Goal: Check status

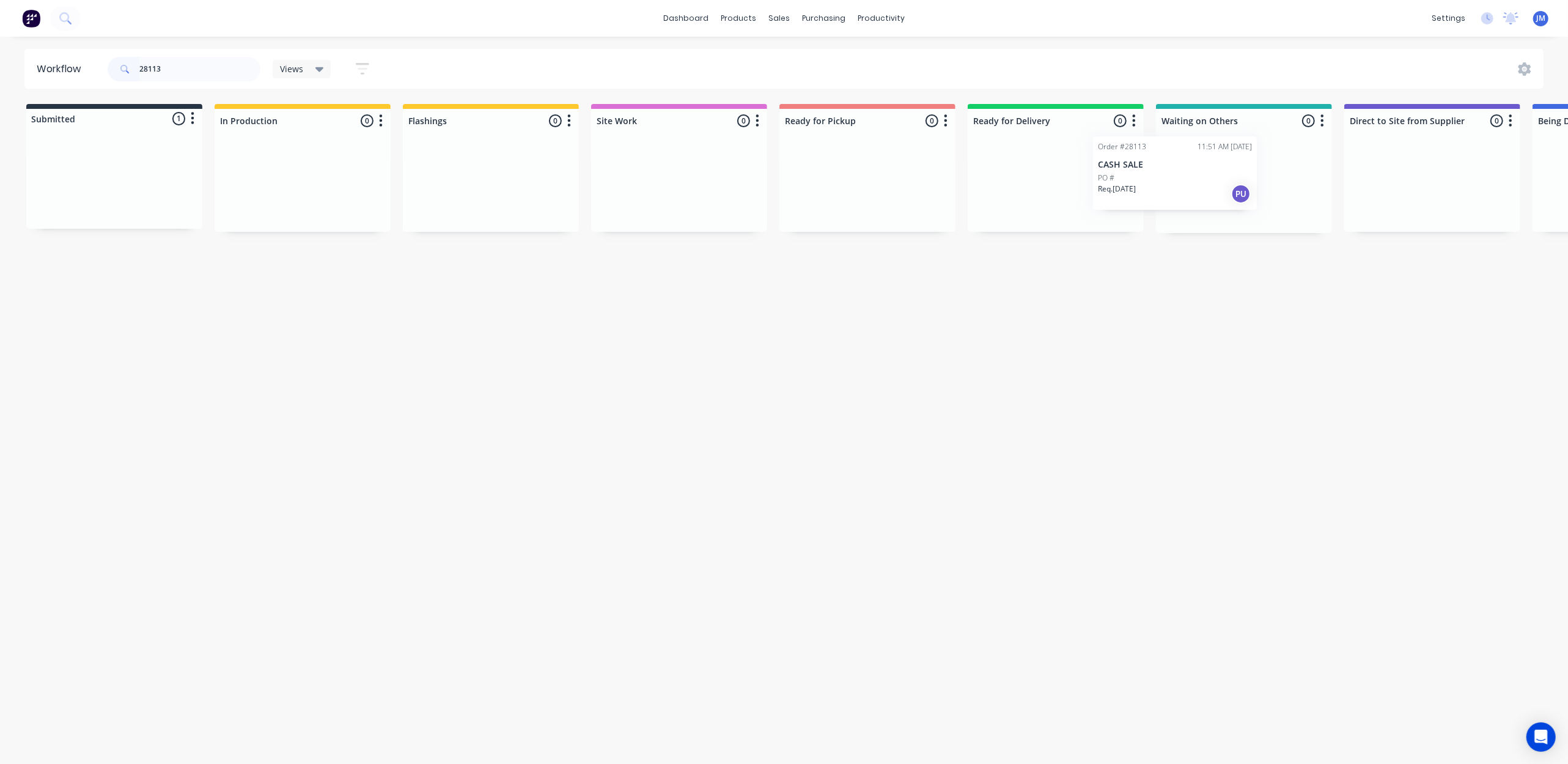
drag, startPoint x: 326, startPoint y: 196, endPoint x: 1211, endPoint y: 172, distance: 885.3
click at [1211, 172] on div "Submitted 1 Status colour #273444 hex #273444 Save Cancel Summaries Total order…" at bounding box center [1099, 168] width 2216 height 129
click at [199, 59] on input "28113" at bounding box center [200, 69] width 121 height 25
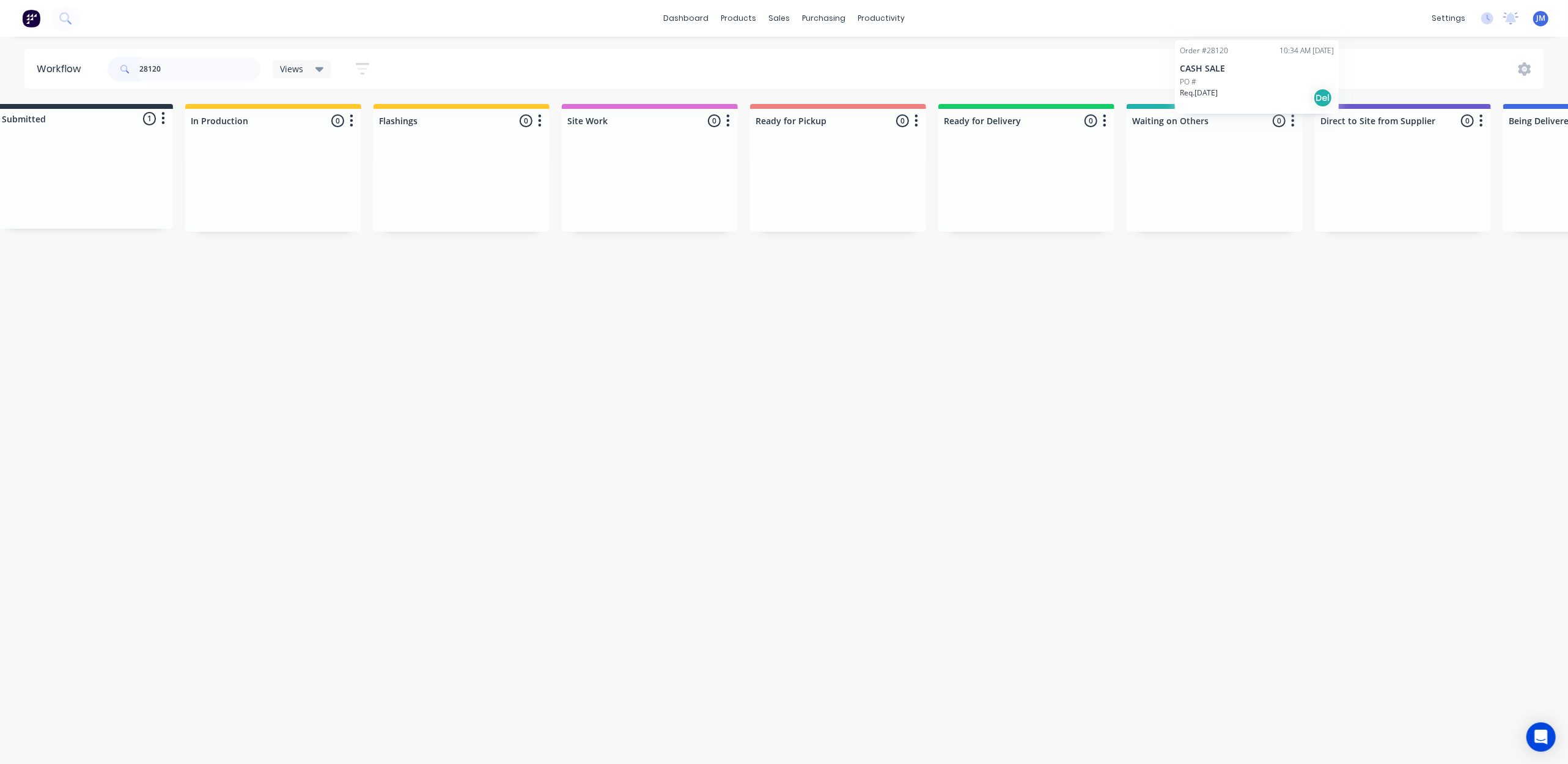
drag, startPoint x: 359, startPoint y: 196, endPoint x: 1189, endPoint y: 168, distance: 830.5
click at [1199, 179] on div "Submitted 1 Status colour #273444 hex #273444 Save Cancel Summaries Total order…" at bounding box center [1070, 168] width 2216 height 128
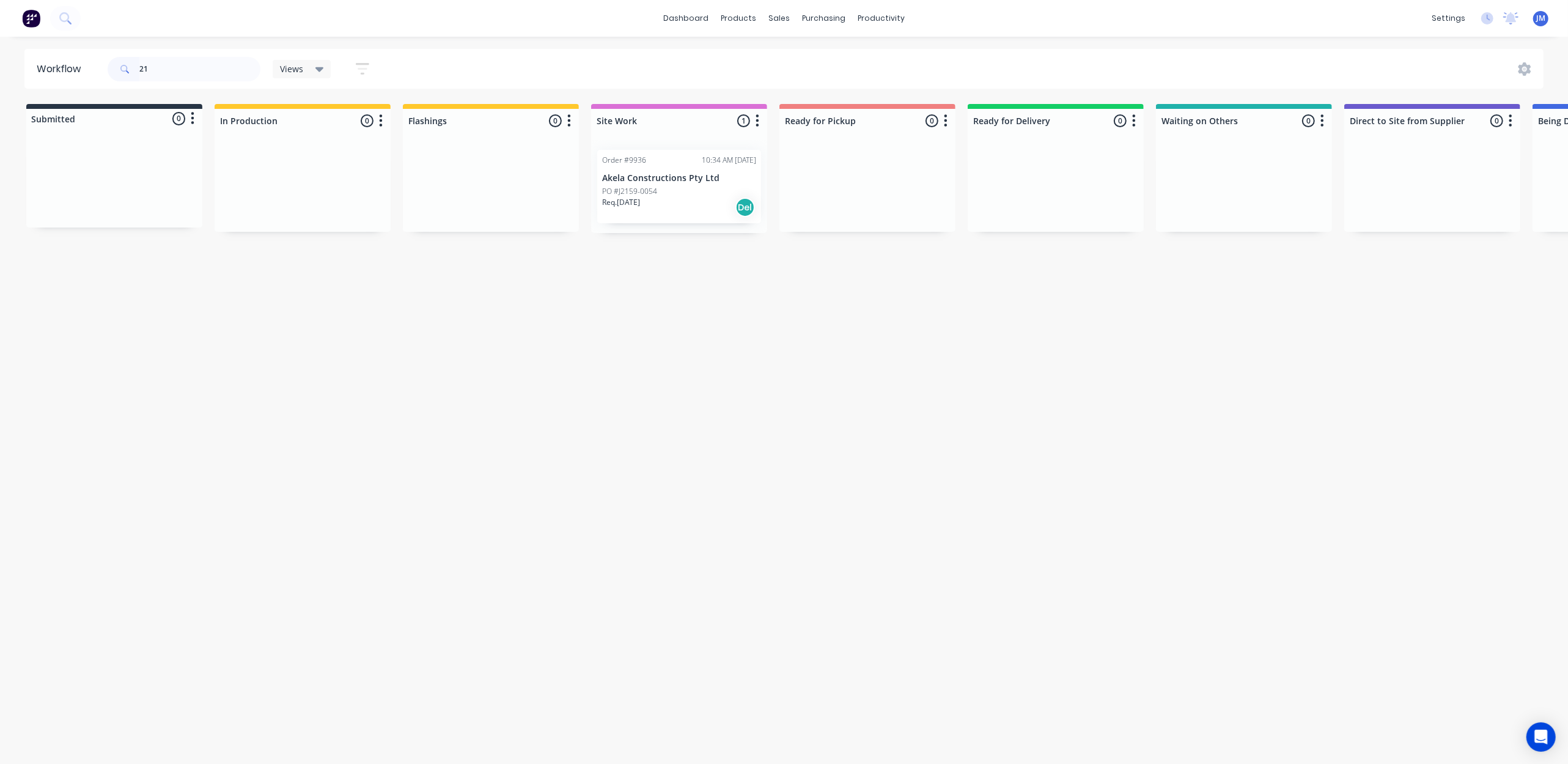
type input "2"
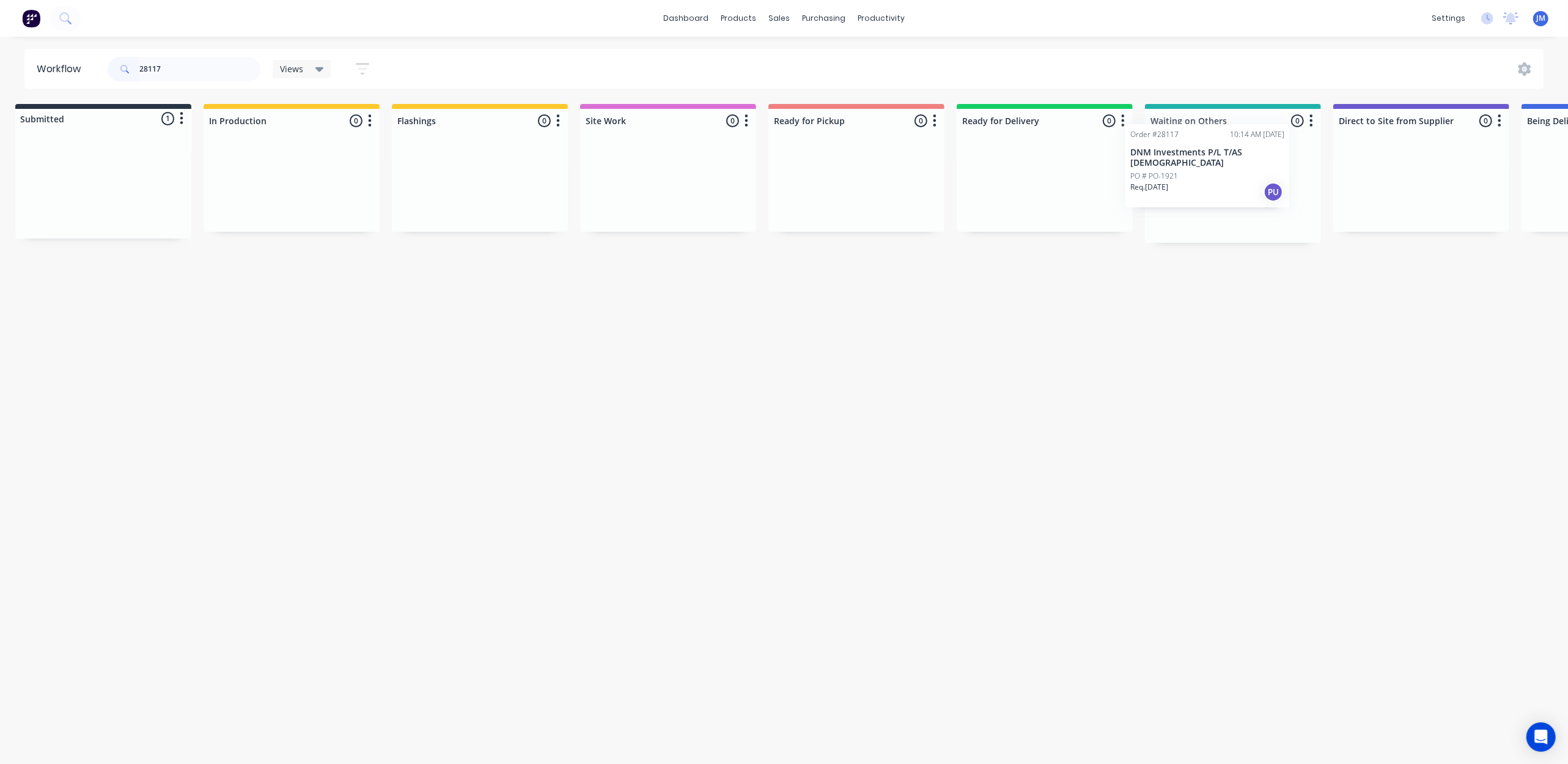
drag, startPoint x: 440, startPoint y: 231, endPoint x: 1248, endPoint y: 184, distance: 809.4
click at [1248, 184] on div "Submitted 1 Status colour #273444 hex #273444 Save Cancel Summaries Total order…" at bounding box center [1088, 174] width 2216 height 139
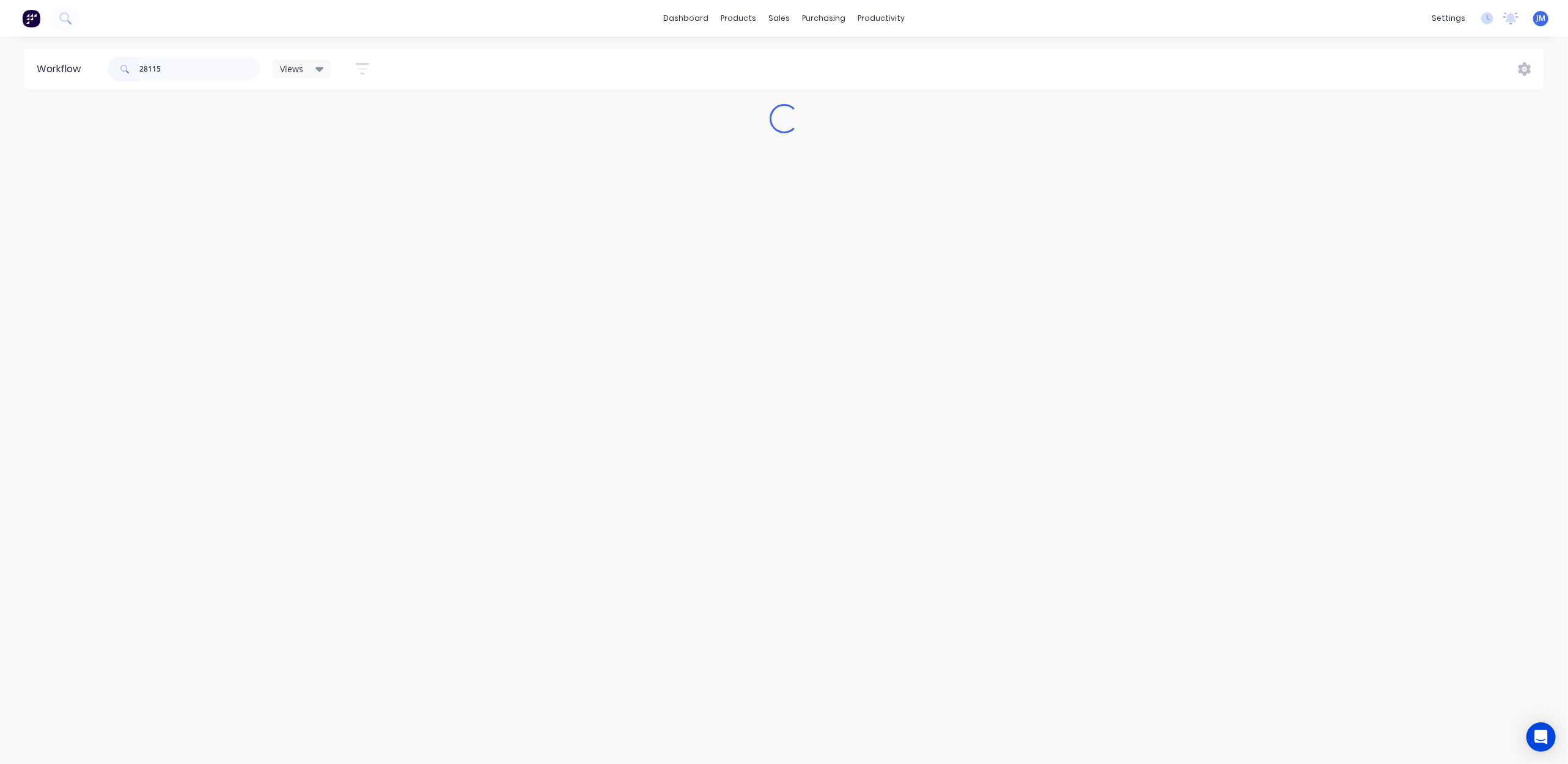
scroll to position [0, 0]
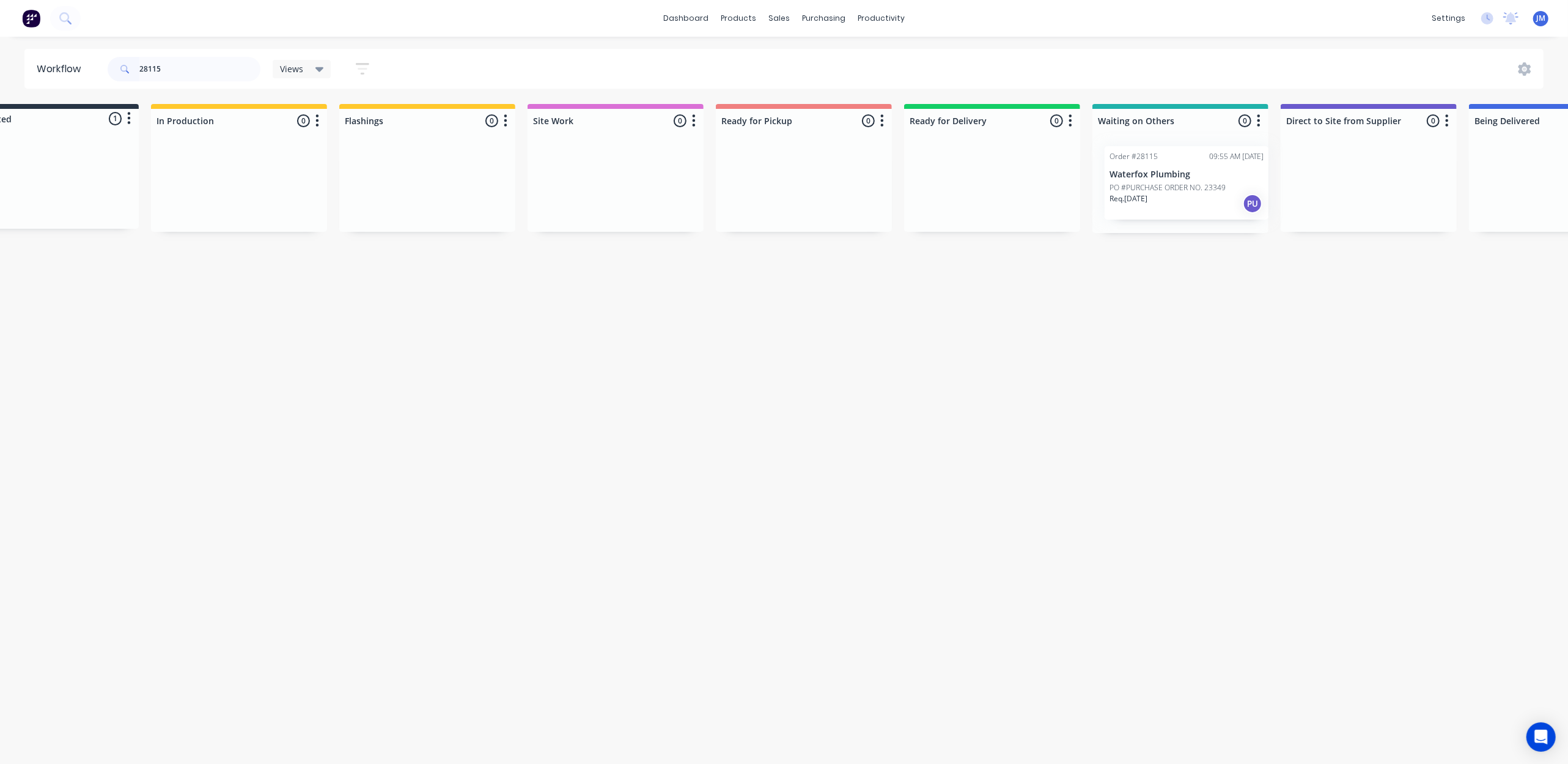
drag, startPoint x: 160, startPoint y: 176, endPoint x: 1235, endPoint y: 177, distance: 1075.0
click at [1235, 177] on div "Submitted 1 Status colour #273444 hex #273444 Save Cancel Summaries Total order…" at bounding box center [1035, 168] width 2216 height 129
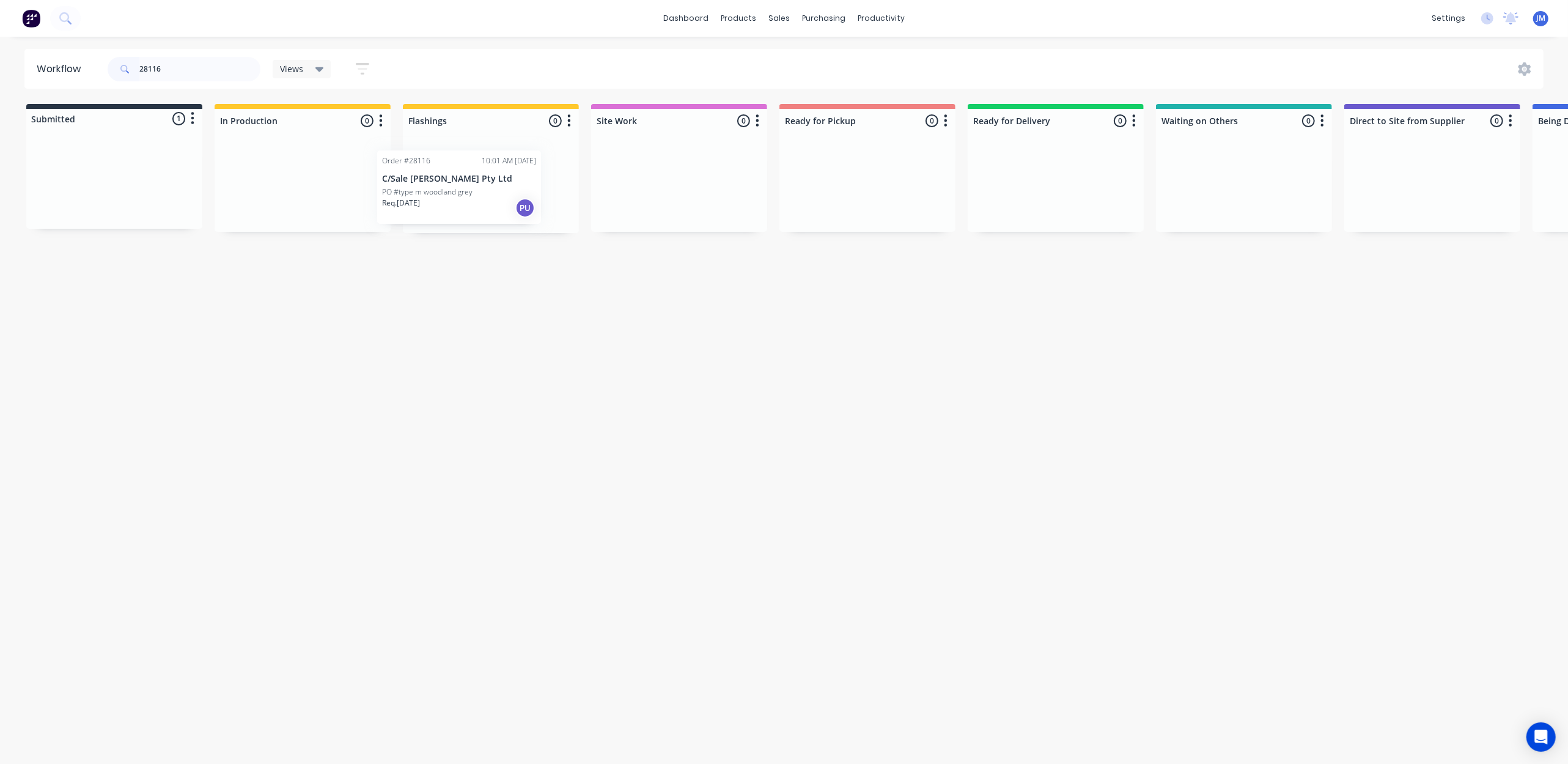
drag, startPoint x: 111, startPoint y: 199, endPoint x: 458, endPoint y: 203, distance: 347.0
click at [458, 203] on div "Submitted 1 Status colour #273444 hex #273444 Save Cancel Summaries Total order…" at bounding box center [1099, 168] width 2216 height 129
drag, startPoint x: 138, startPoint y: 192, endPoint x: 520, endPoint y: 200, distance: 382.1
click at [520, 200] on div "Submitted 1 Status colour #273444 hex #273444 Save Cancel Summaries Total order…" at bounding box center [1099, 168] width 2216 height 129
drag, startPoint x: 119, startPoint y: 195, endPoint x: 470, endPoint y: 174, distance: 351.6
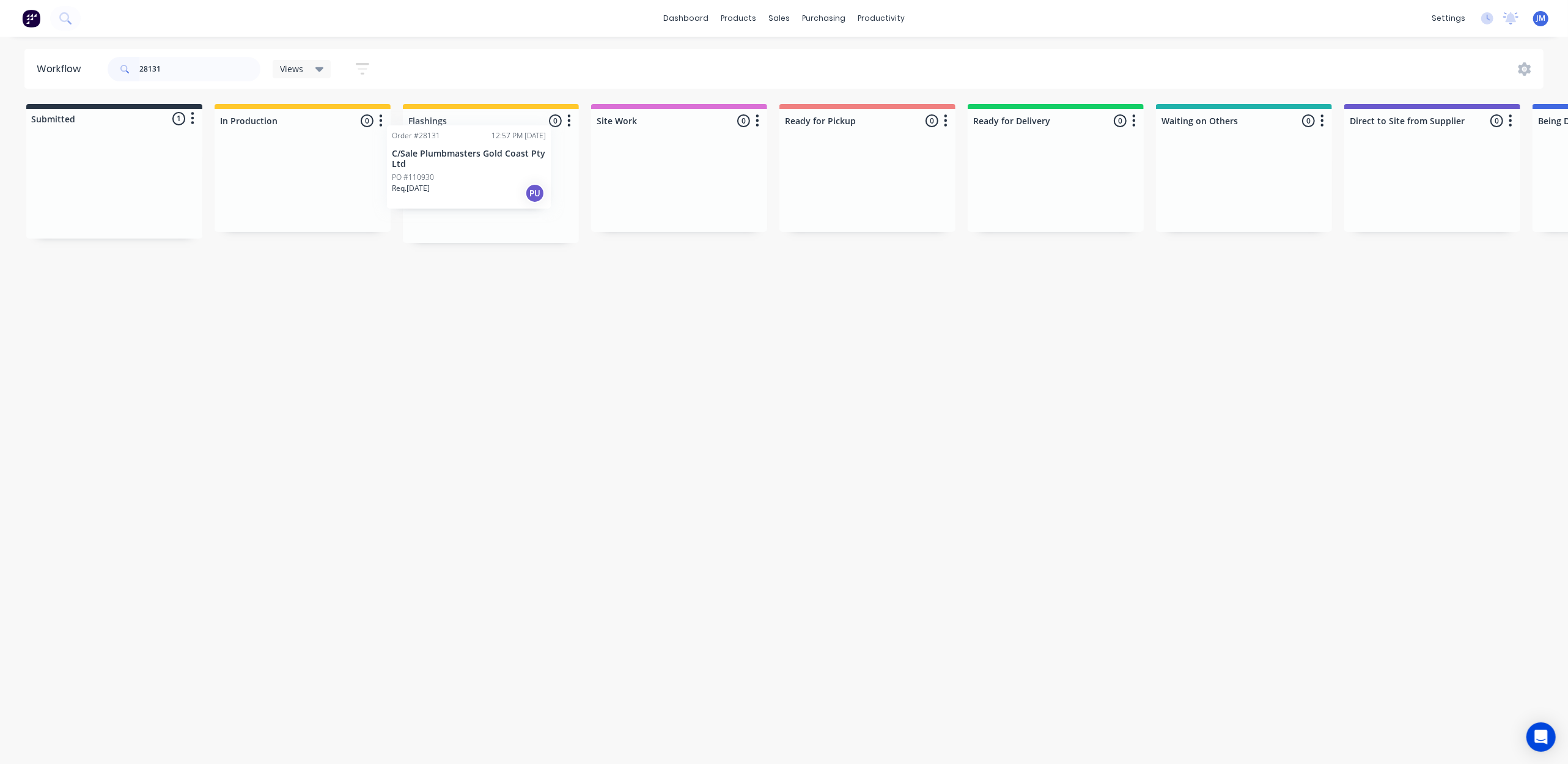
click at [470, 174] on div "Submitted 1 Status colour #273444 hex #273444 Save Cancel Summaries Total order…" at bounding box center [1099, 174] width 2216 height 139
drag, startPoint x: 115, startPoint y: 172, endPoint x: 434, endPoint y: 167, distance: 319.0
click at [434, 167] on div "Submitted 1 Status colour #273444 hex #273444 Save Cancel Summaries Total order…" at bounding box center [1099, 168] width 2216 height 129
drag, startPoint x: 68, startPoint y: 184, endPoint x: 399, endPoint y: 184, distance: 331.0
click at [399, 184] on div "Submitted 1 Status colour #273444 hex #273444 Save Cancel Summaries Total order…" at bounding box center [1099, 168] width 2216 height 129
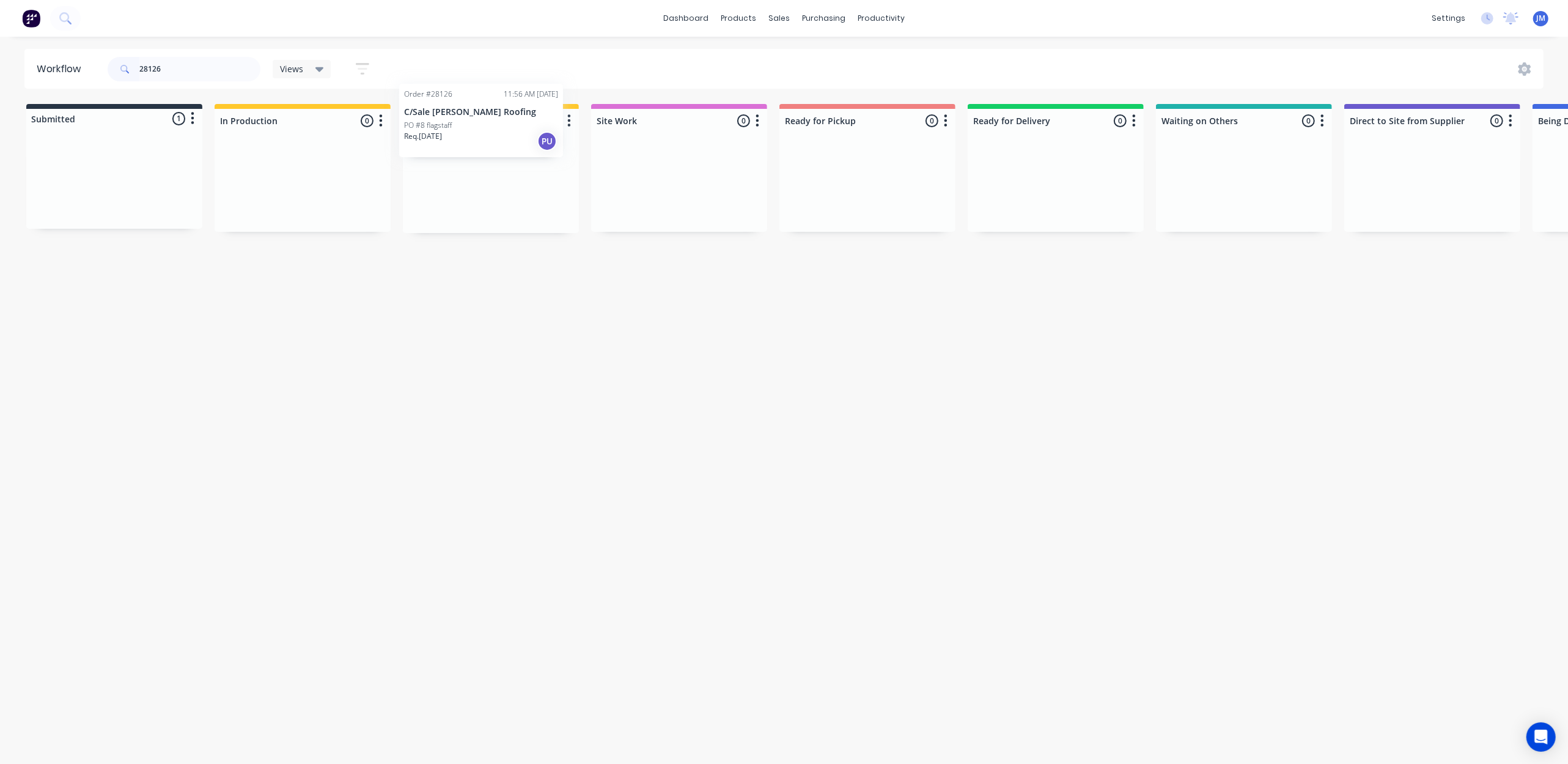
drag, startPoint x: 119, startPoint y: 200, endPoint x: 498, endPoint y: 140, distance: 383.7
click at [498, 140] on div "Submitted 1 Status colour #273444 hex #273444 Save Cancel Summaries Total order…" at bounding box center [1099, 168] width 2216 height 129
drag, startPoint x: 154, startPoint y: 191, endPoint x: 438, endPoint y: 177, distance: 284.3
click at [438, 177] on div "Submitted 1 Status colour #273444 hex #273444 Save Cancel Summaries Total order…" at bounding box center [1099, 168] width 2216 height 129
drag, startPoint x: 119, startPoint y: 196, endPoint x: 494, endPoint y: 188, distance: 375.1
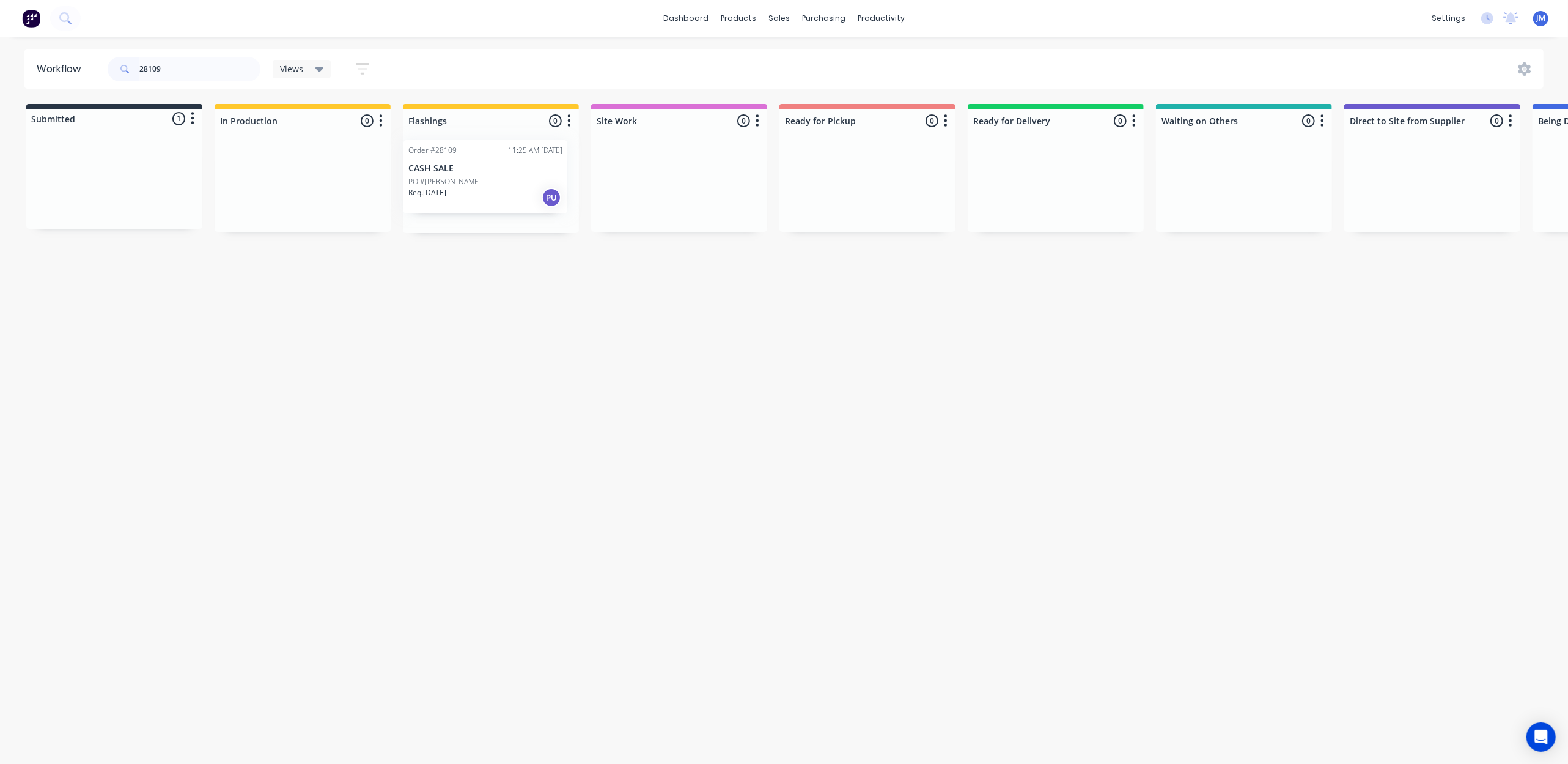
click at [494, 188] on div "Submitted 1 Status colour #273444 hex #273444 Save Cancel Summaries Total order…" at bounding box center [1099, 168] width 2216 height 129
type input "2"
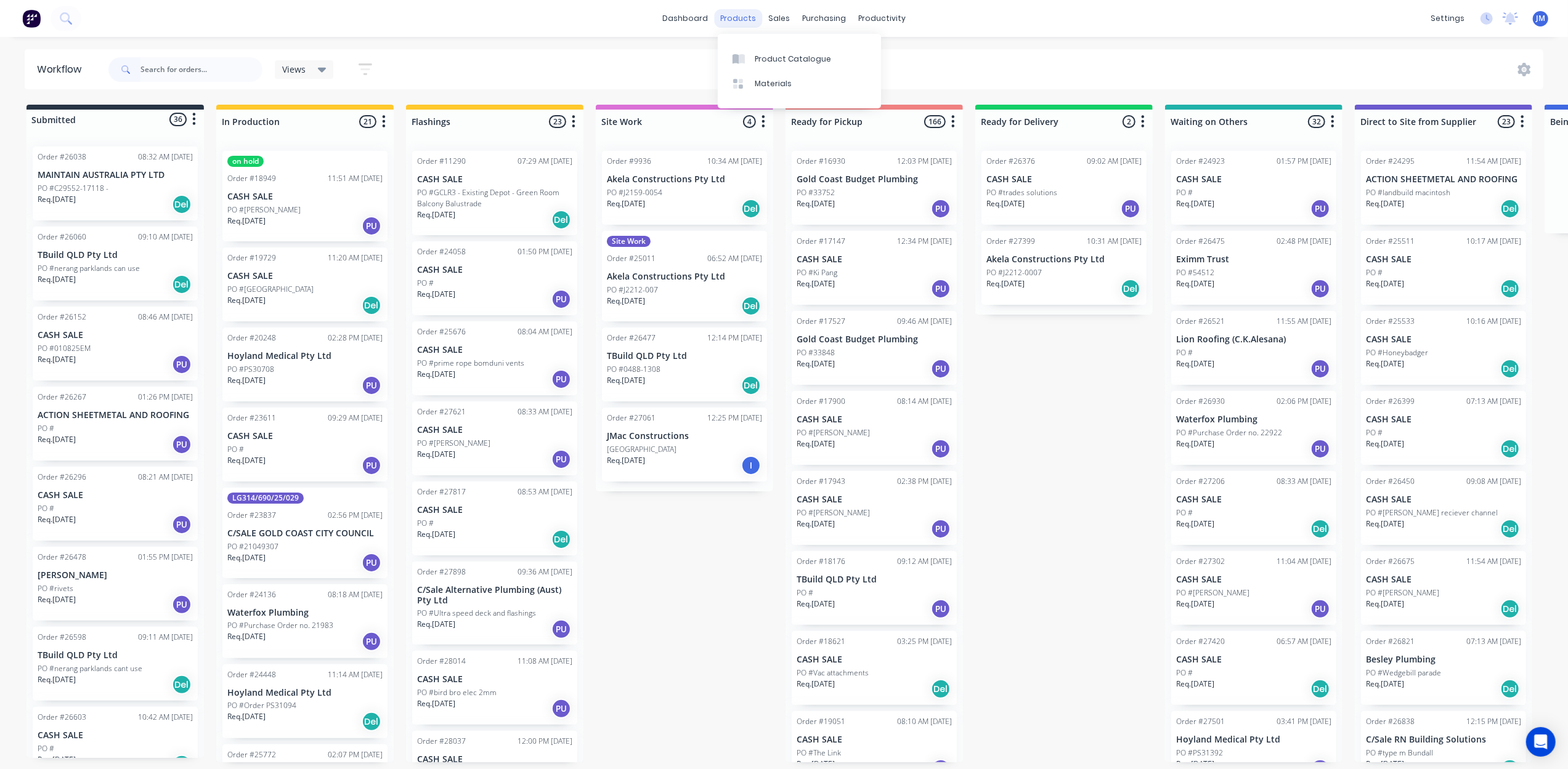
click at [737, 21] on div "products" at bounding box center [738, 18] width 48 height 18
click at [796, 57] on link "Sales Orders" at bounding box center [844, 59] width 163 height 25
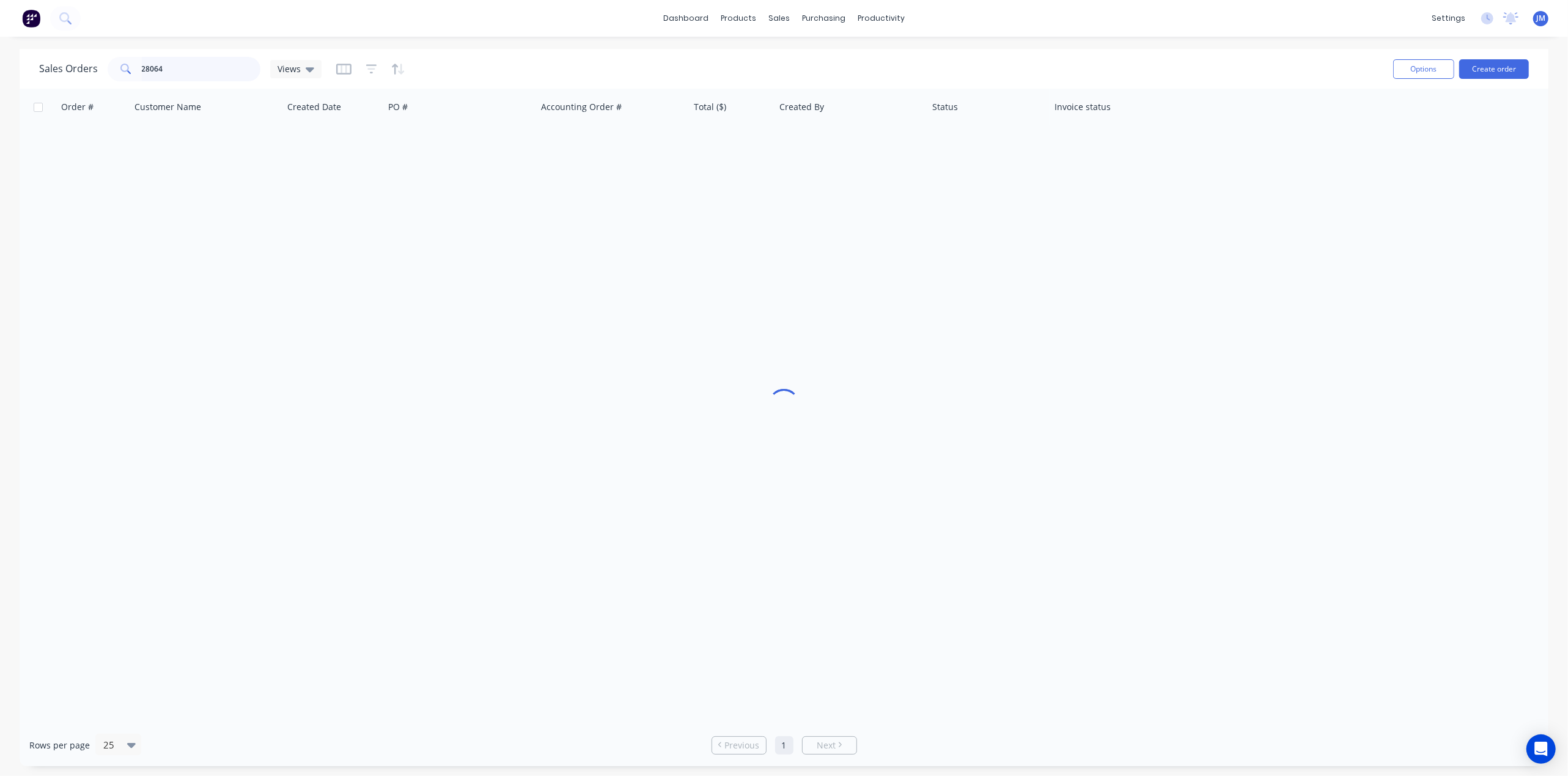
click at [180, 58] on input "28064" at bounding box center [202, 69] width 119 height 25
type input "2"
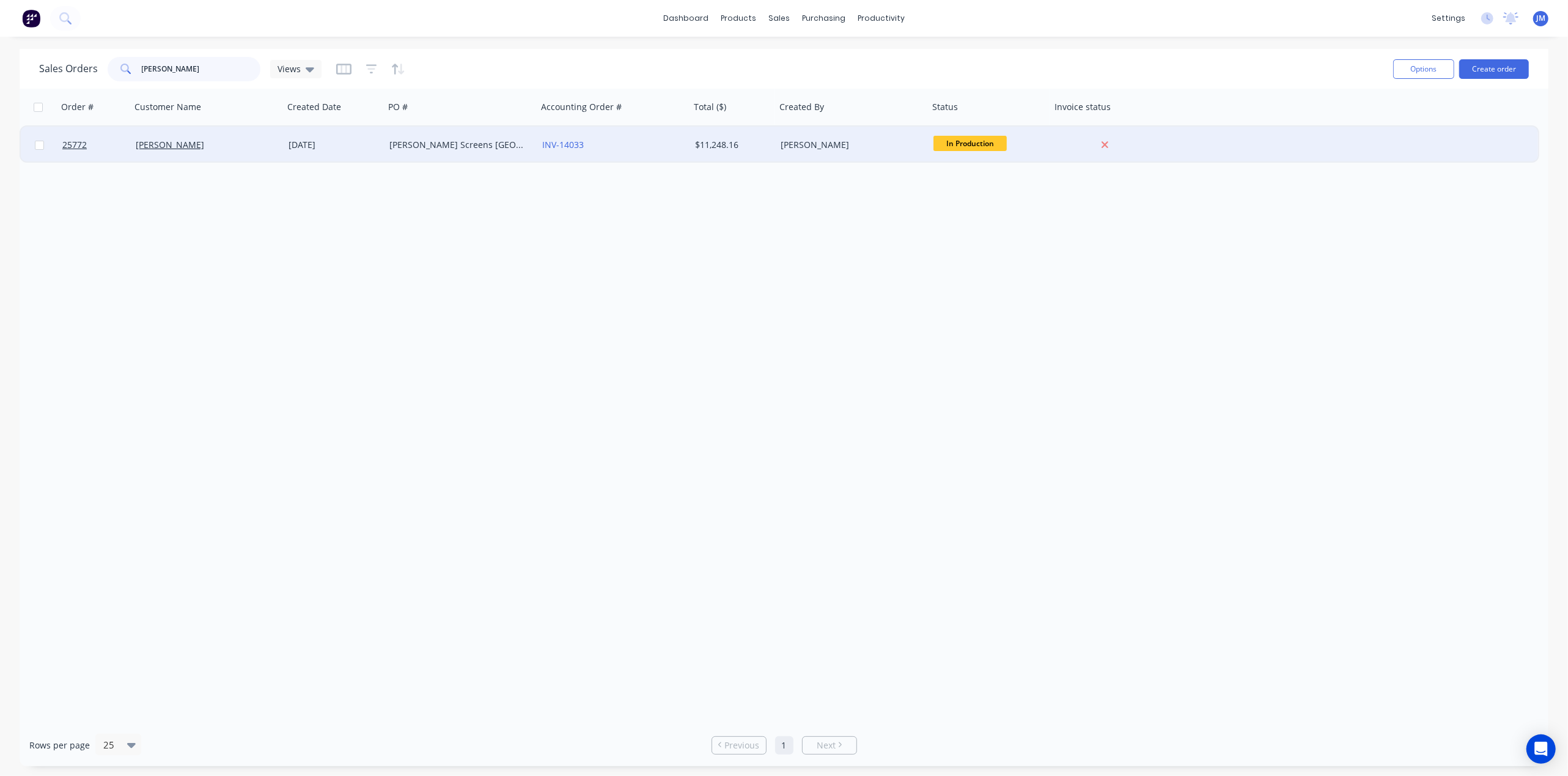
type input "[PERSON_NAME]"
click at [407, 141] on div "[PERSON_NAME] Screens [GEOGRAPHIC_DATA] Broadbeach" at bounding box center [458, 144] width 136 height 12
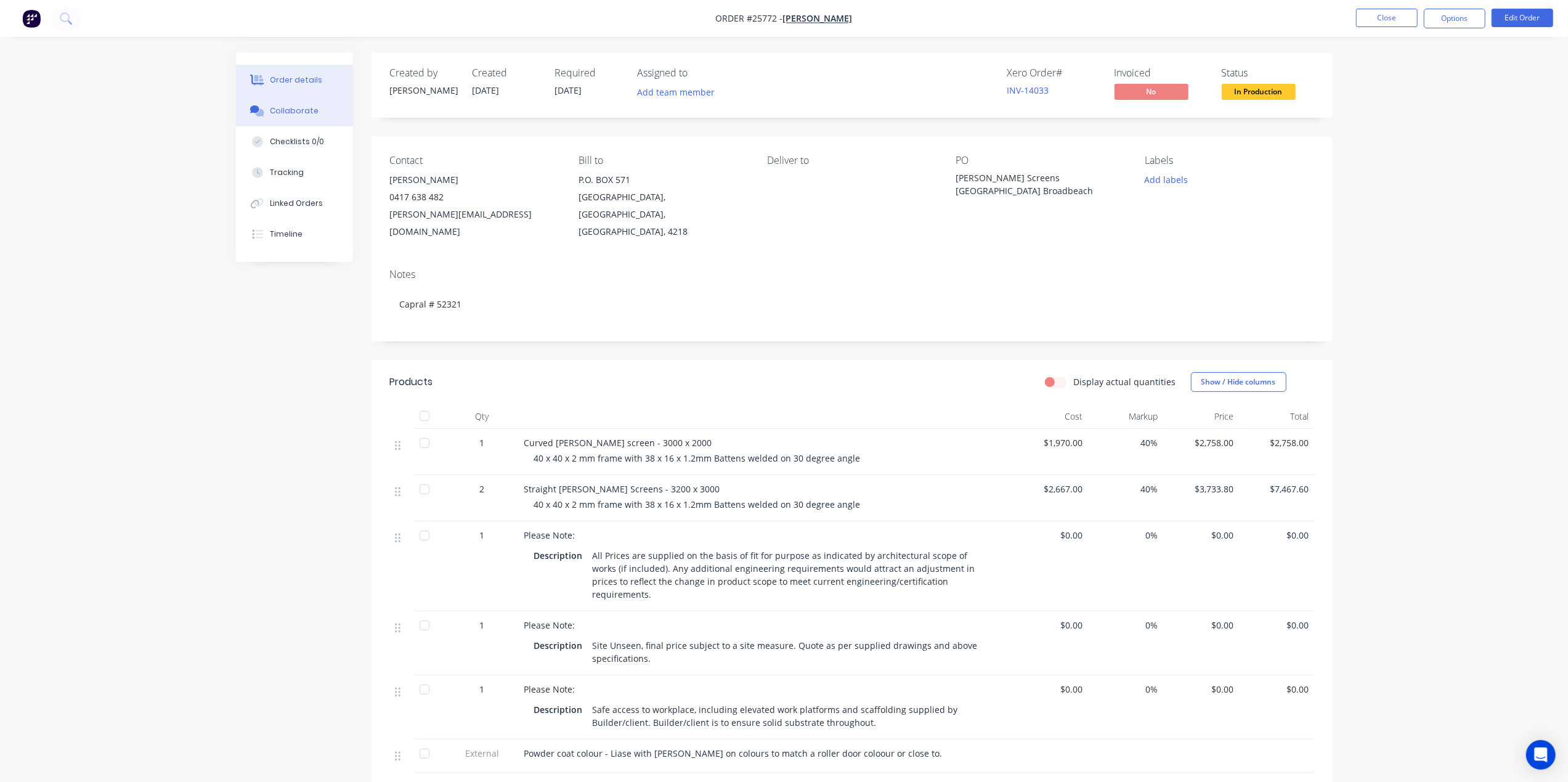
drag, startPoint x: 294, startPoint y: 106, endPoint x: 311, endPoint y: 100, distance: 18.0
click at [294, 105] on div "Collaborate" at bounding box center [294, 110] width 48 height 11
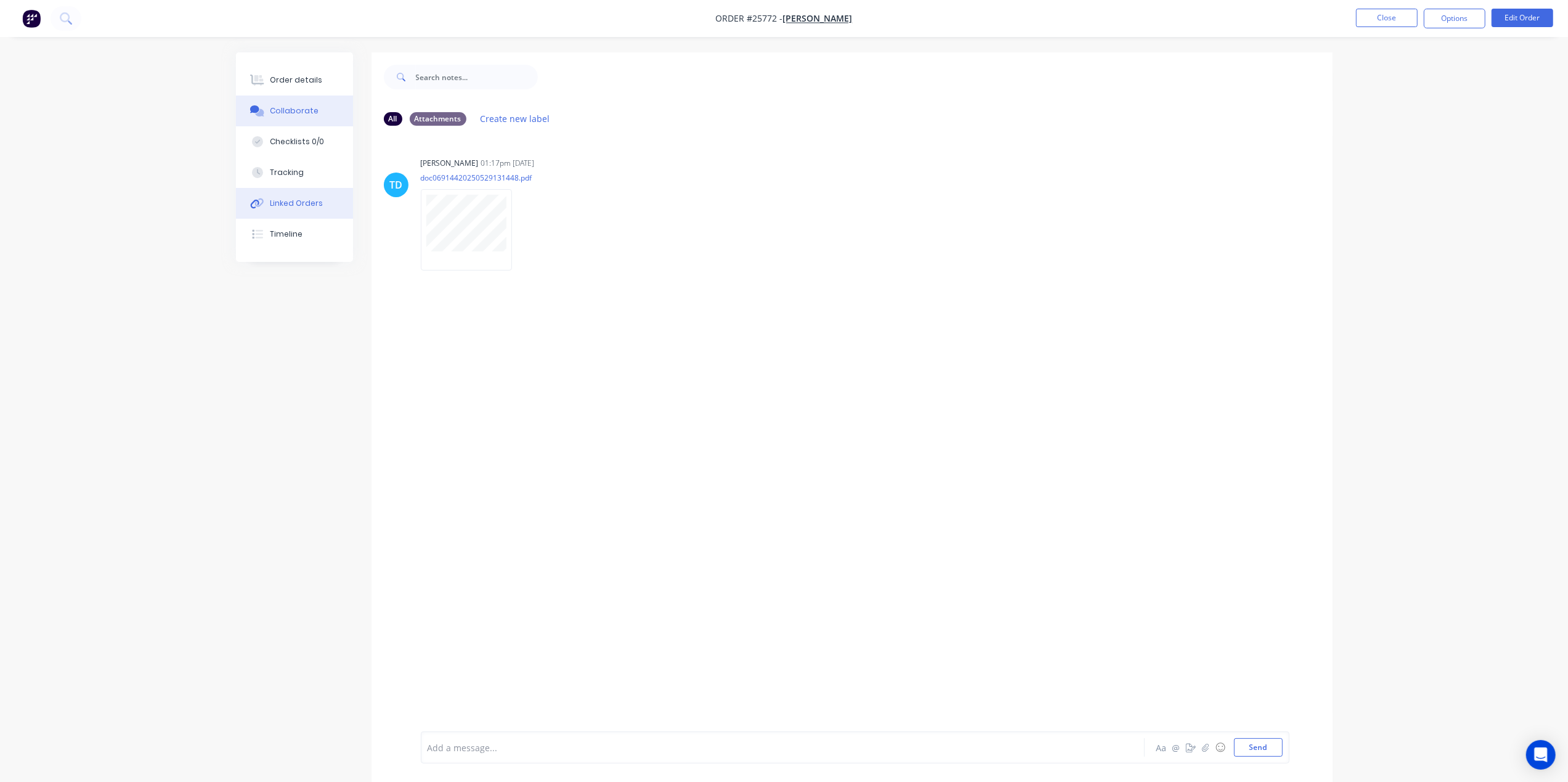
click at [318, 207] on div "Linked Orders" at bounding box center [297, 203] width 53 height 11
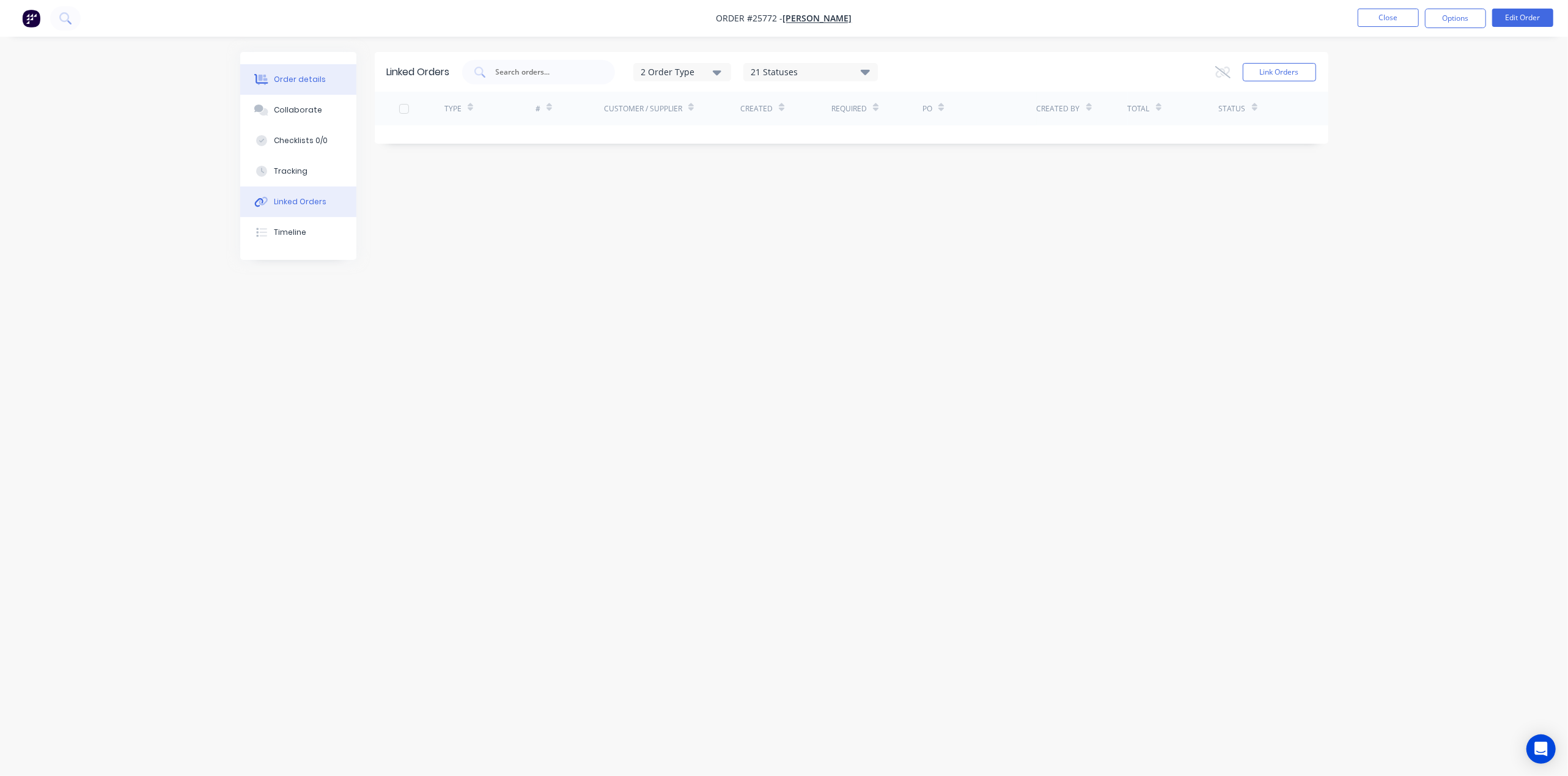
click at [286, 89] on button "Order details" at bounding box center [298, 79] width 116 height 31
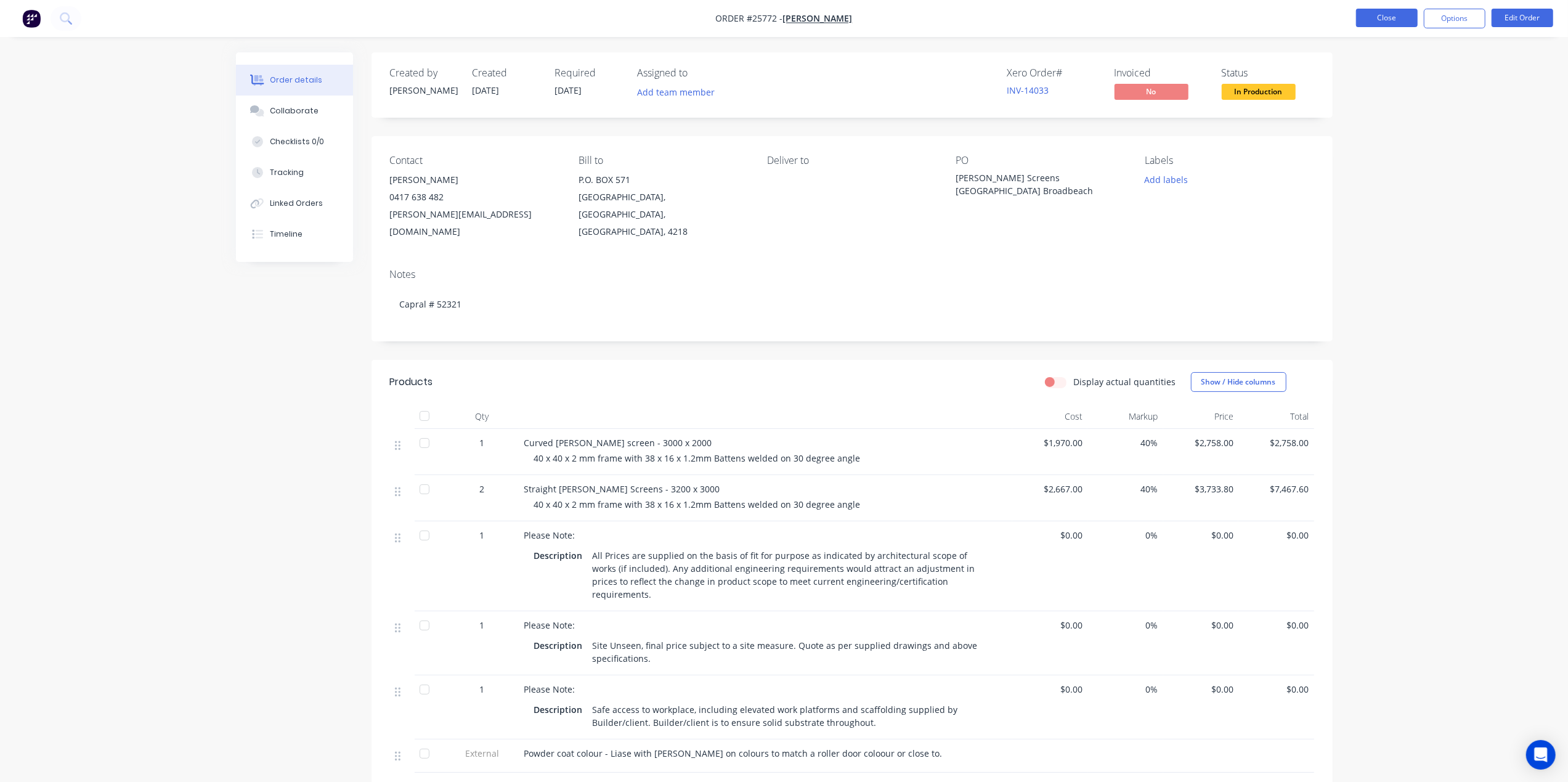
click at [1381, 18] on button "Close" at bounding box center [1387, 18] width 62 height 18
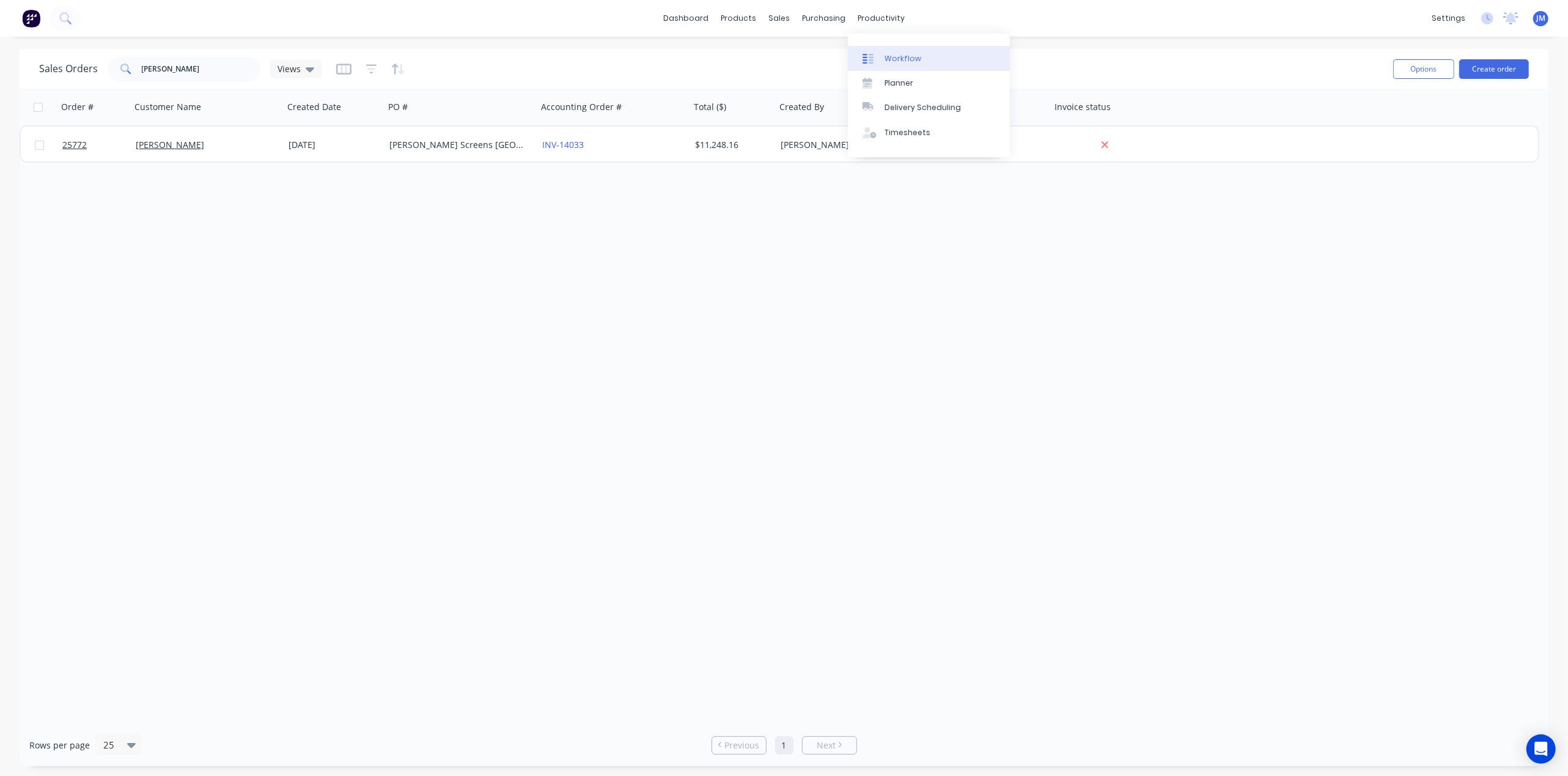
click at [892, 56] on div "Workflow" at bounding box center [903, 58] width 36 height 11
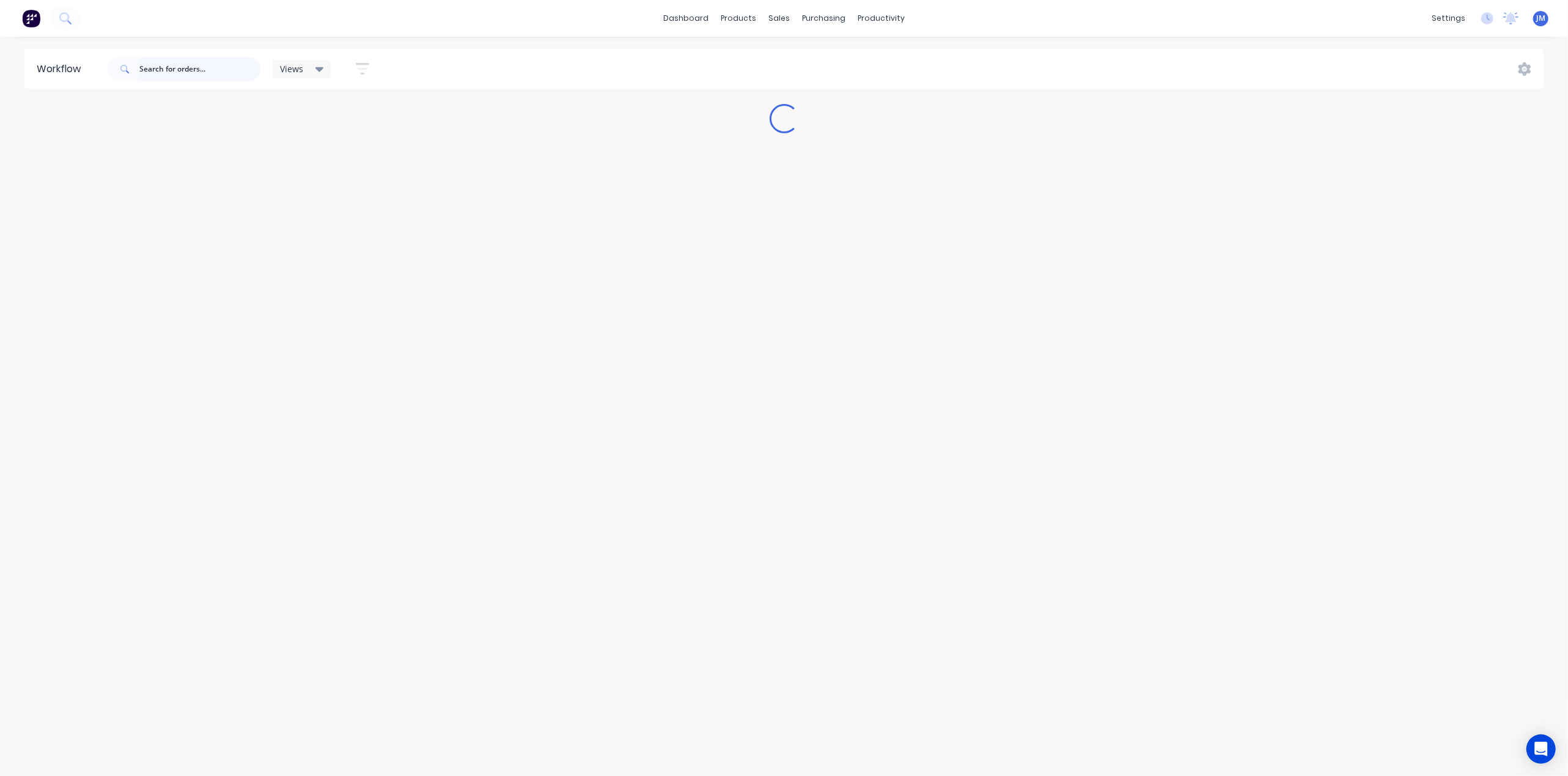
click at [143, 69] on input "text" at bounding box center [200, 69] width 121 height 25
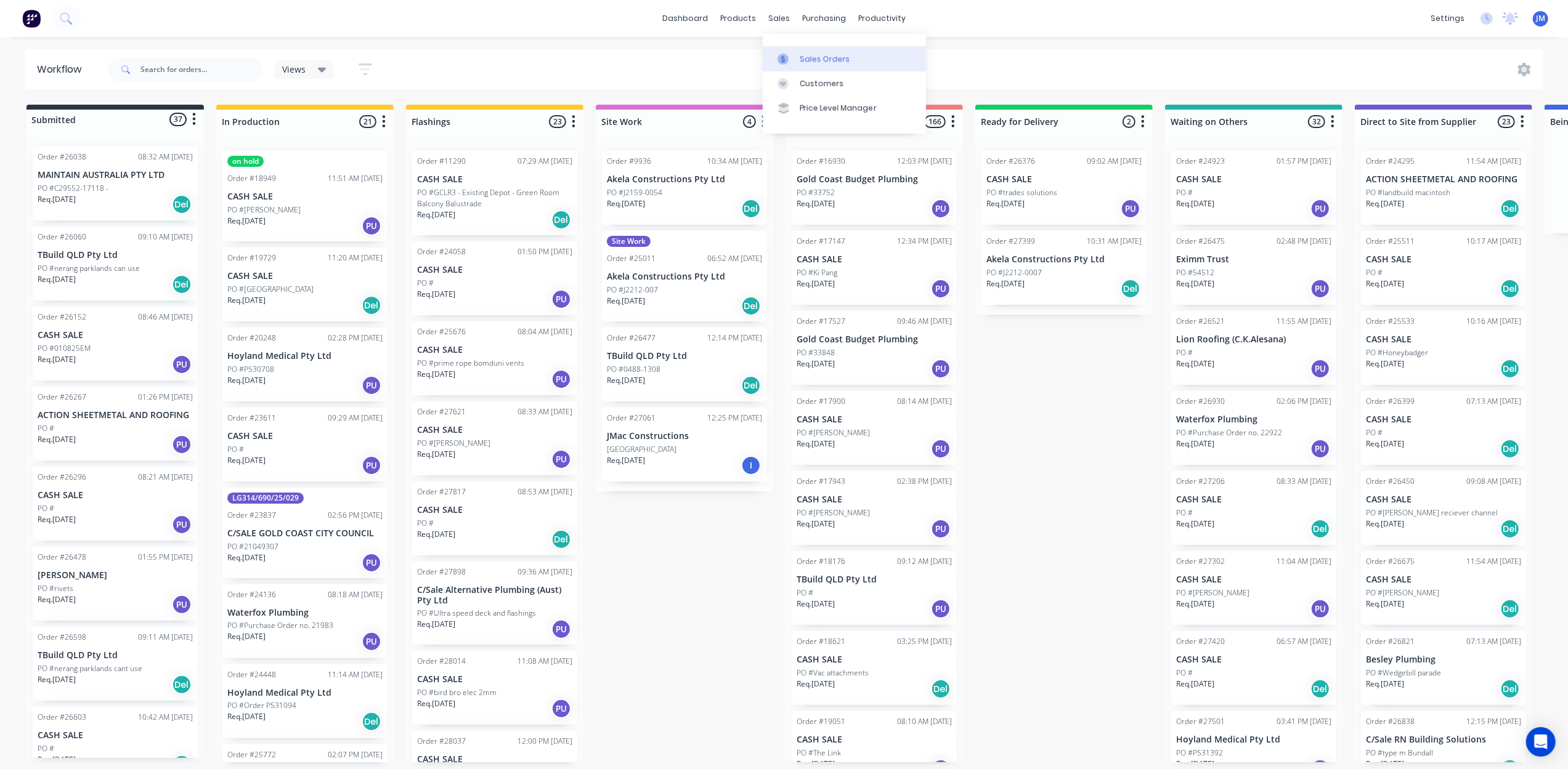
click at [802, 58] on div "Sales Orders" at bounding box center [824, 59] width 51 height 11
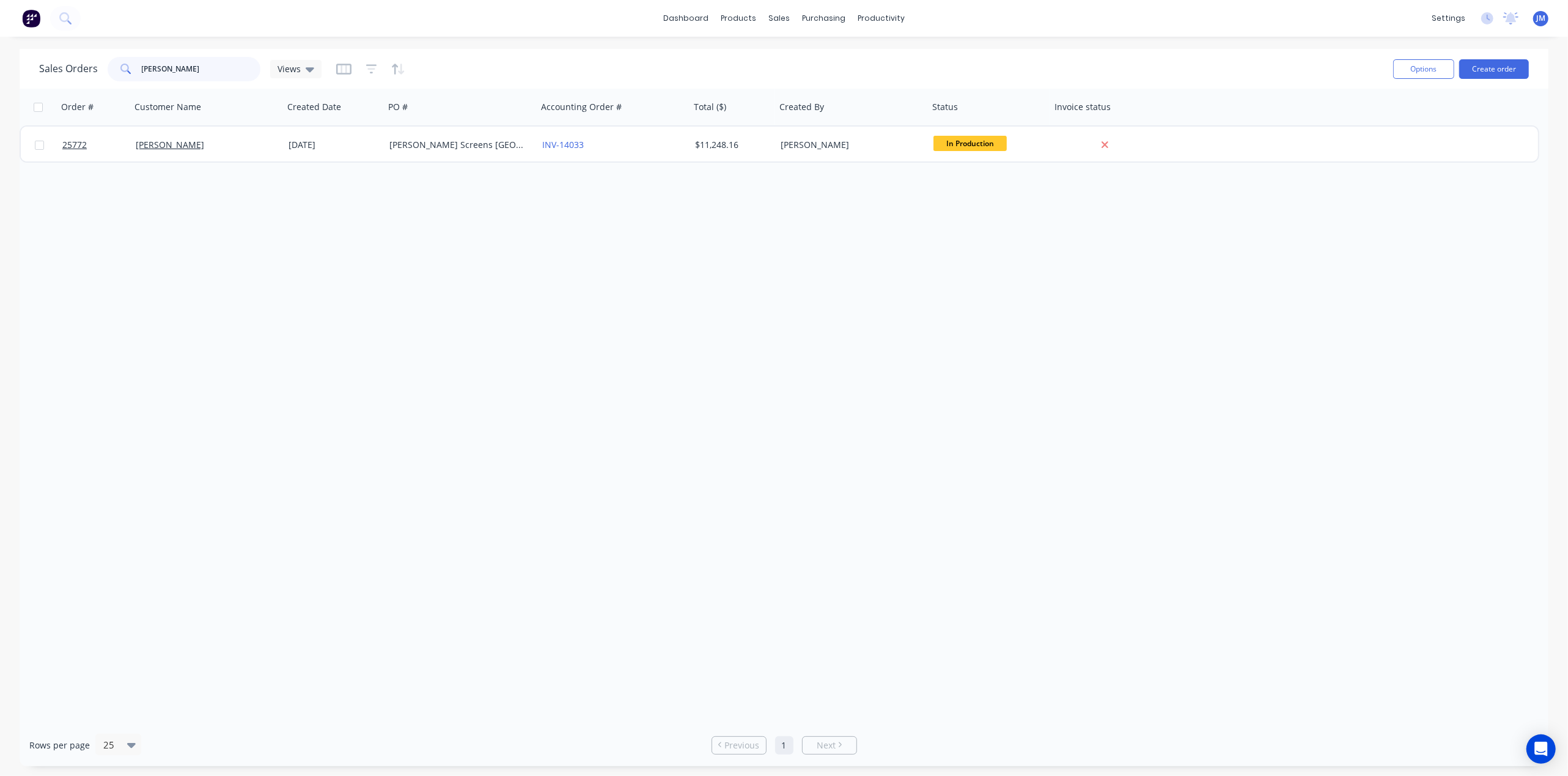
click at [162, 74] on input "[PERSON_NAME]" at bounding box center [202, 69] width 119 height 25
click at [896, 56] on div "Workflow" at bounding box center [903, 58] width 36 height 11
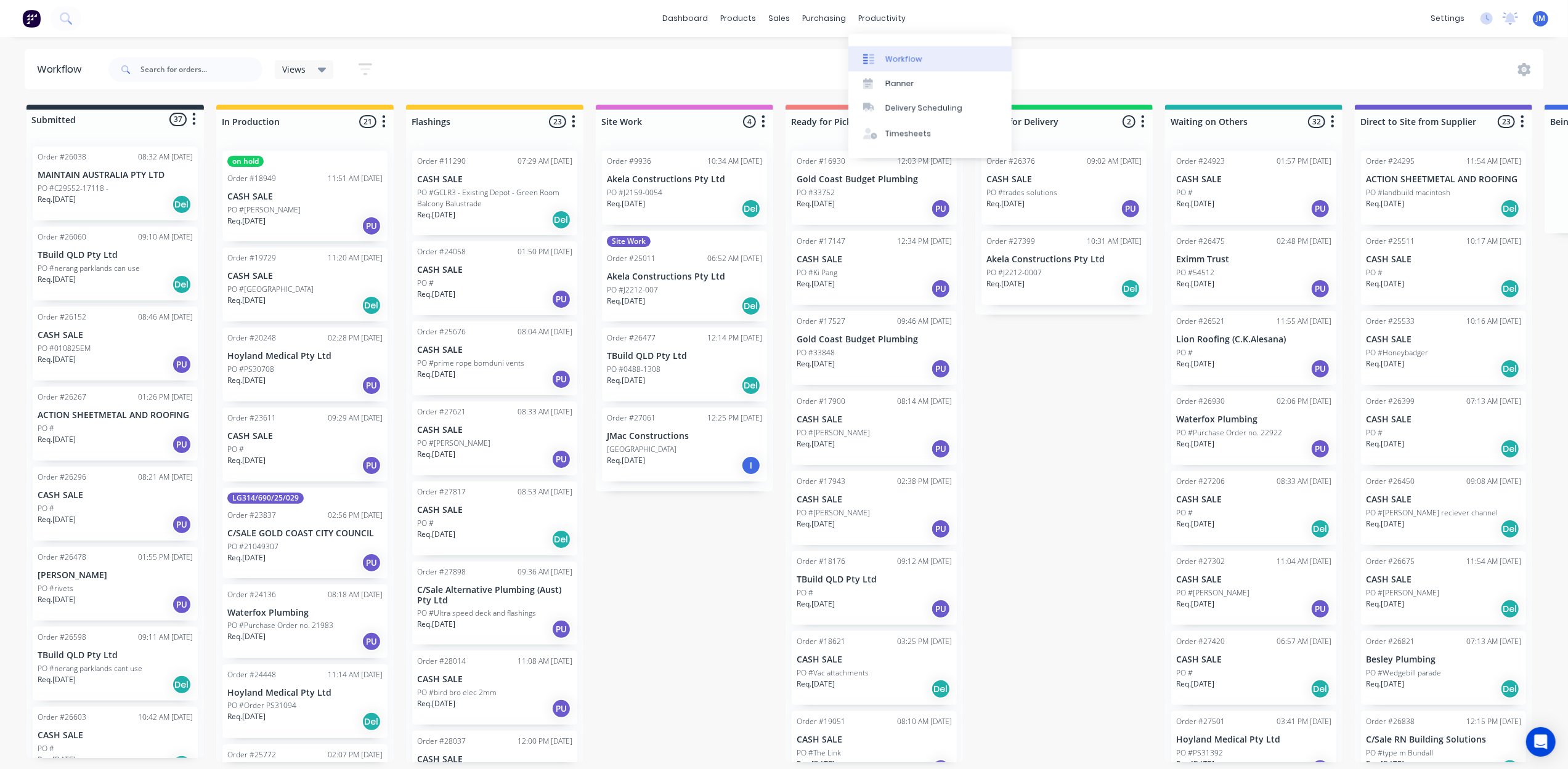
click at [886, 58] on div "Workflow" at bounding box center [904, 59] width 37 height 11
